Goal: Transaction & Acquisition: Purchase product/service

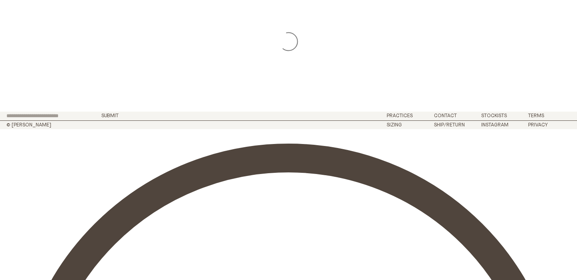
scroll to position [84, 0]
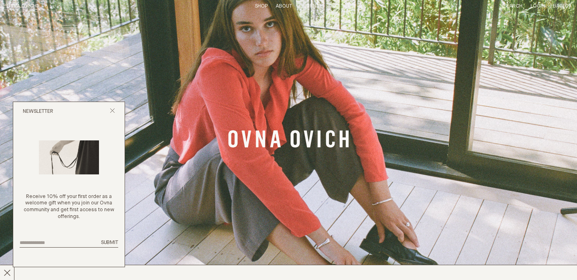
click at [258, 6] on link "Shop" at bounding box center [261, 6] width 13 height 5
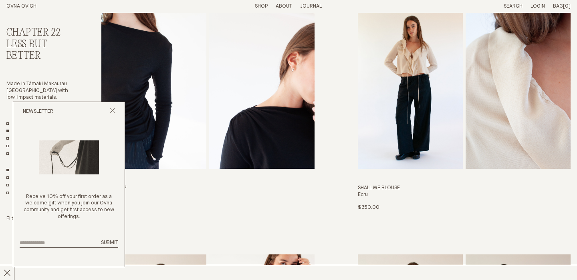
scroll to position [312, 0]
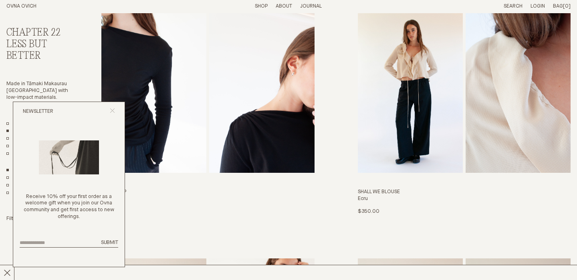
click at [112, 110] on icon "Close popup" at bounding box center [112, 110] width 5 height 5
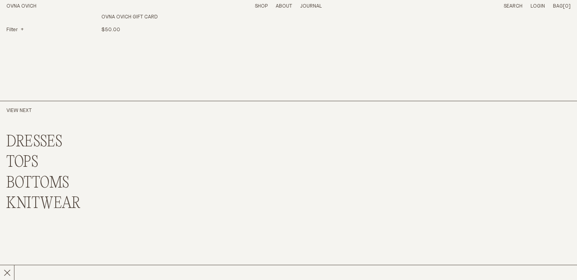
scroll to position [1952, 0]
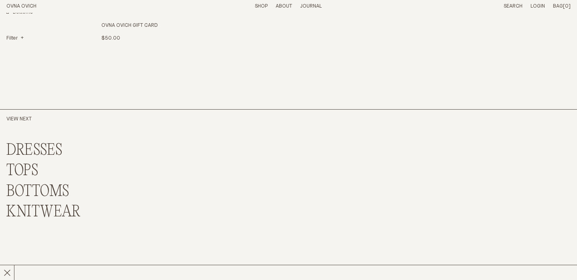
click at [53, 191] on link "BOTTOMS" at bounding box center [37, 191] width 63 height 17
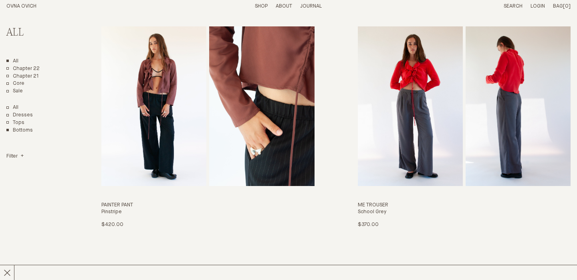
scroll to position [300, 0]
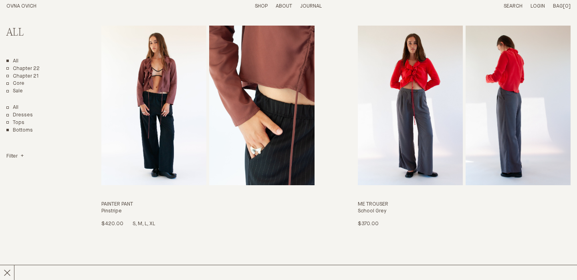
click at [225, 117] on img "Painter Pant" at bounding box center [261, 106] width 105 height 160
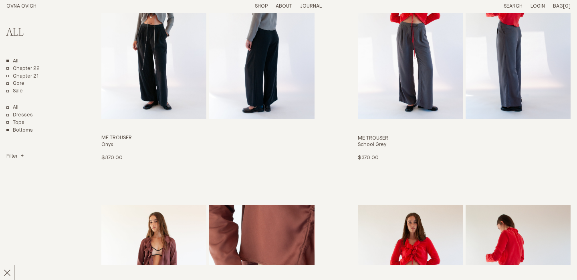
scroll to position [84, 0]
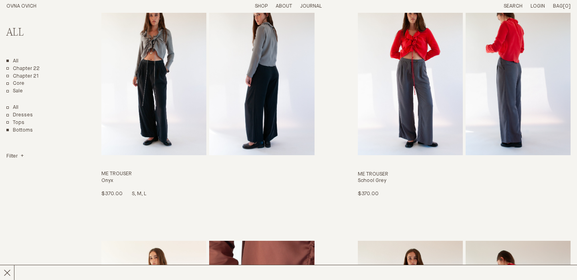
click at [261, 91] on img "Me Trouser" at bounding box center [261, 76] width 105 height 160
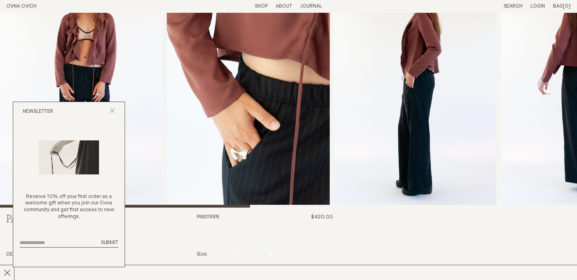
scroll to position [63, 0]
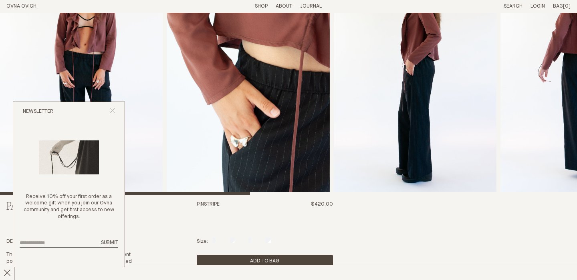
click at [112, 111] on line "Close popup" at bounding box center [112, 111] width 4 height 4
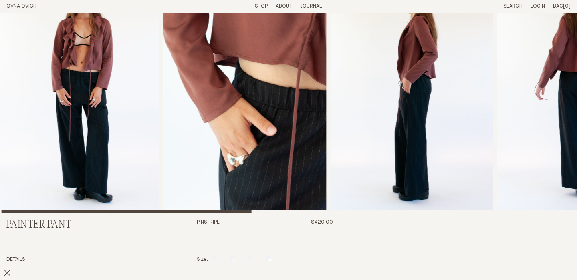
scroll to position [44, 0]
click at [453, 105] on img "3 / 8" at bounding box center [411, 90] width 163 height 245
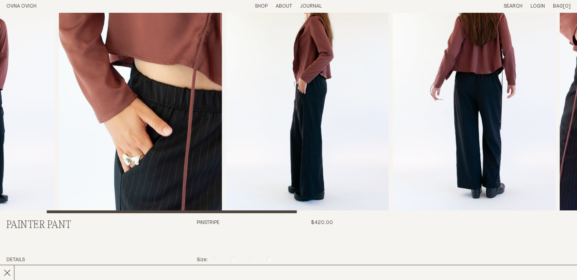
click at [343, 125] on img "3 / 8" at bounding box center [307, 90] width 163 height 245
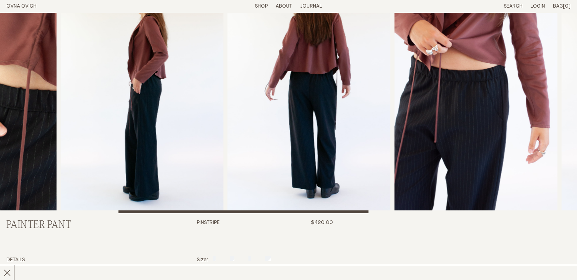
click at [346, 166] on img "4 / 8" at bounding box center [308, 90] width 163 height 245
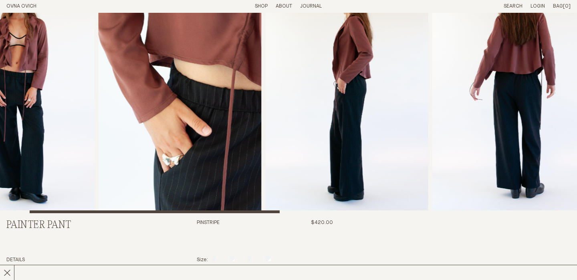
click at [416, 137] on img "3 / 8" at bounding box center [346, 90] width 163 height 245
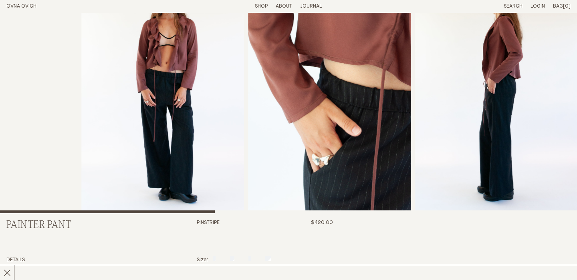
click at [545, 82] on img "3 / 8" at bounding box center [496, 90] width 163 height 245
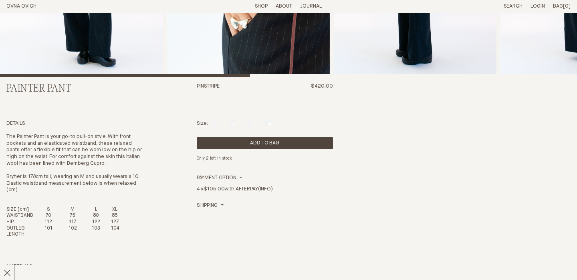
scroll to position [181, 0]
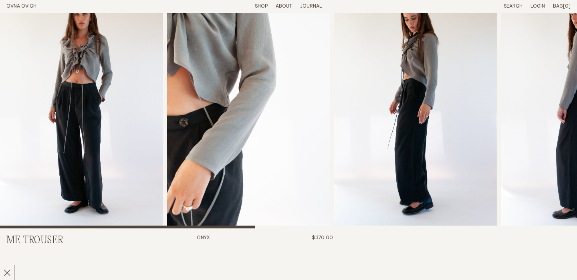
scroll to position [8, 0]
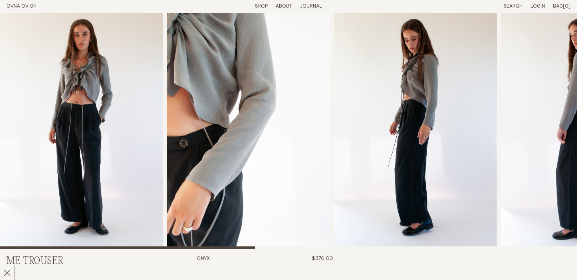
click at [90, 125] on img "1 / 8" at bounding box center [81, 126] width 163 height 245
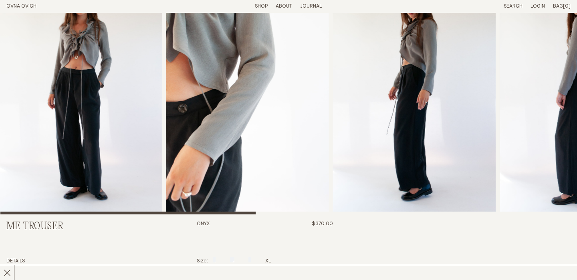
scroll to position [23, 0]
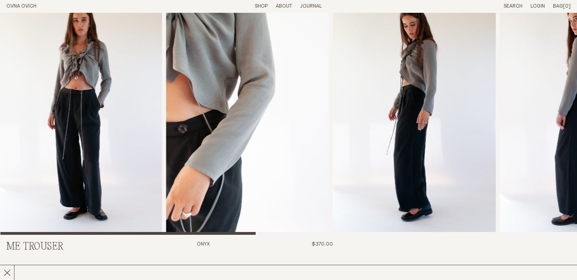
click at [413, 117] on img "3 / 8" at bounding box center [414, 112] width 163 height 245
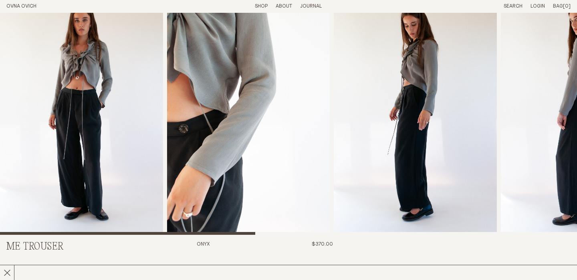
click at [260, 5] on link "Shop" at bounding box center [261, 6] width 13 height 5
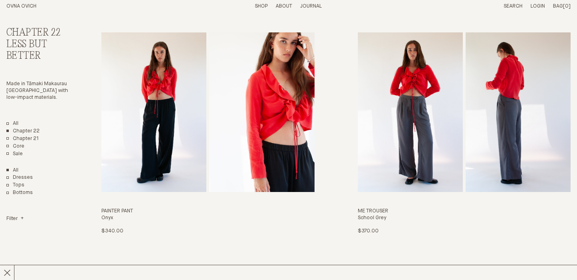
scroll to position [541, 0]
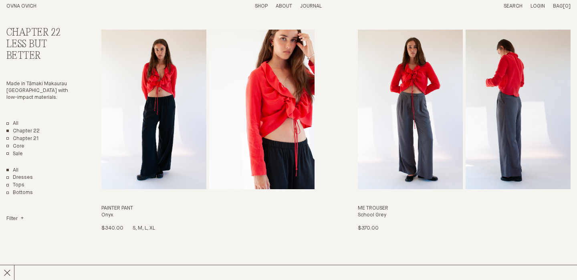
click at [165, 113] on img "Painter Pant" at bounding box center [153, 110] width 105 height 160
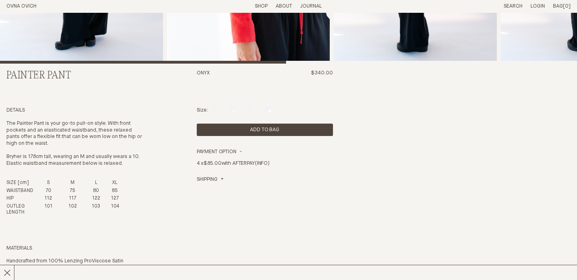
scroll to position [194, 0]
